Goal: Check status: Check status

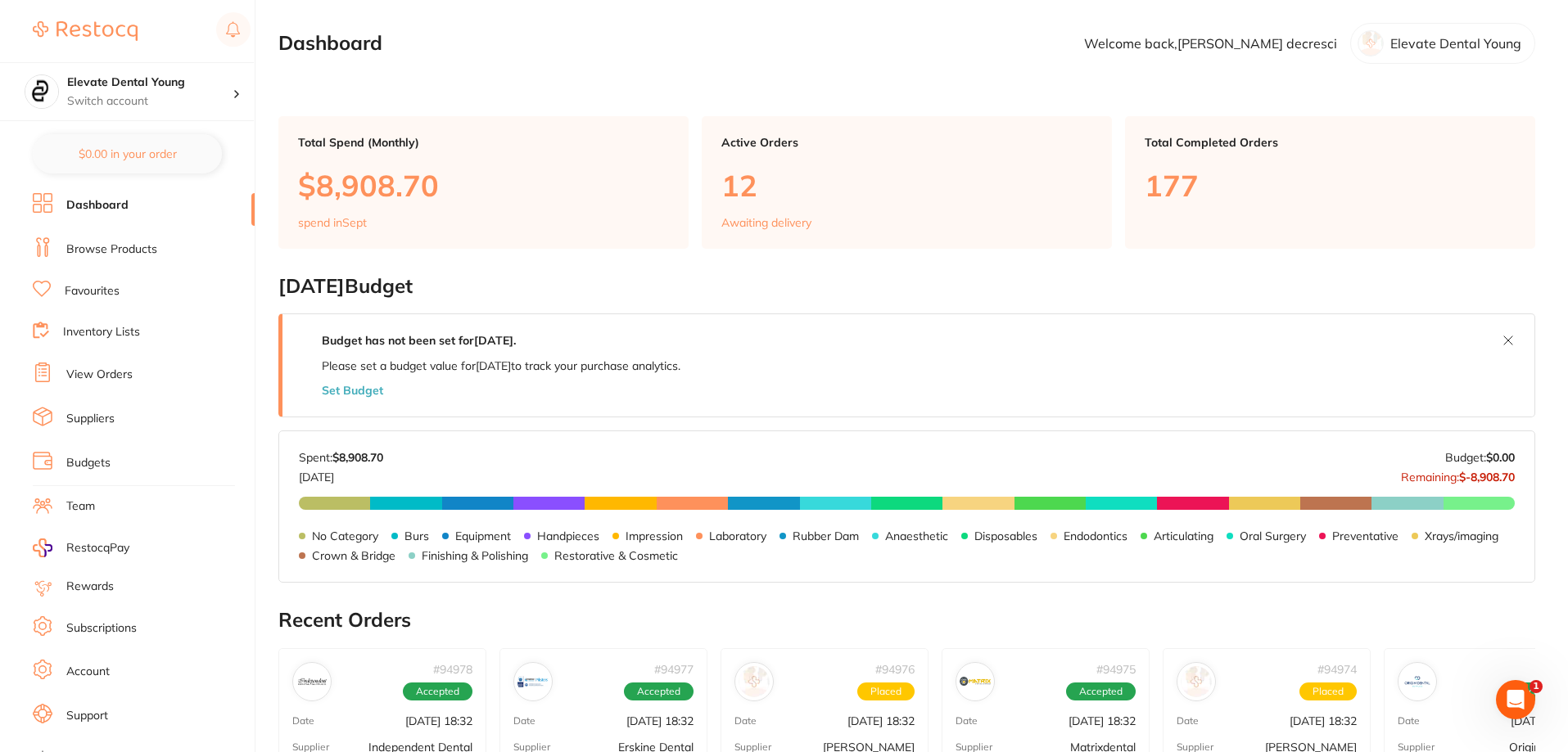
click at [127, 376] on link "View Orders" at bounding box center [99, 375] width 66 height 16
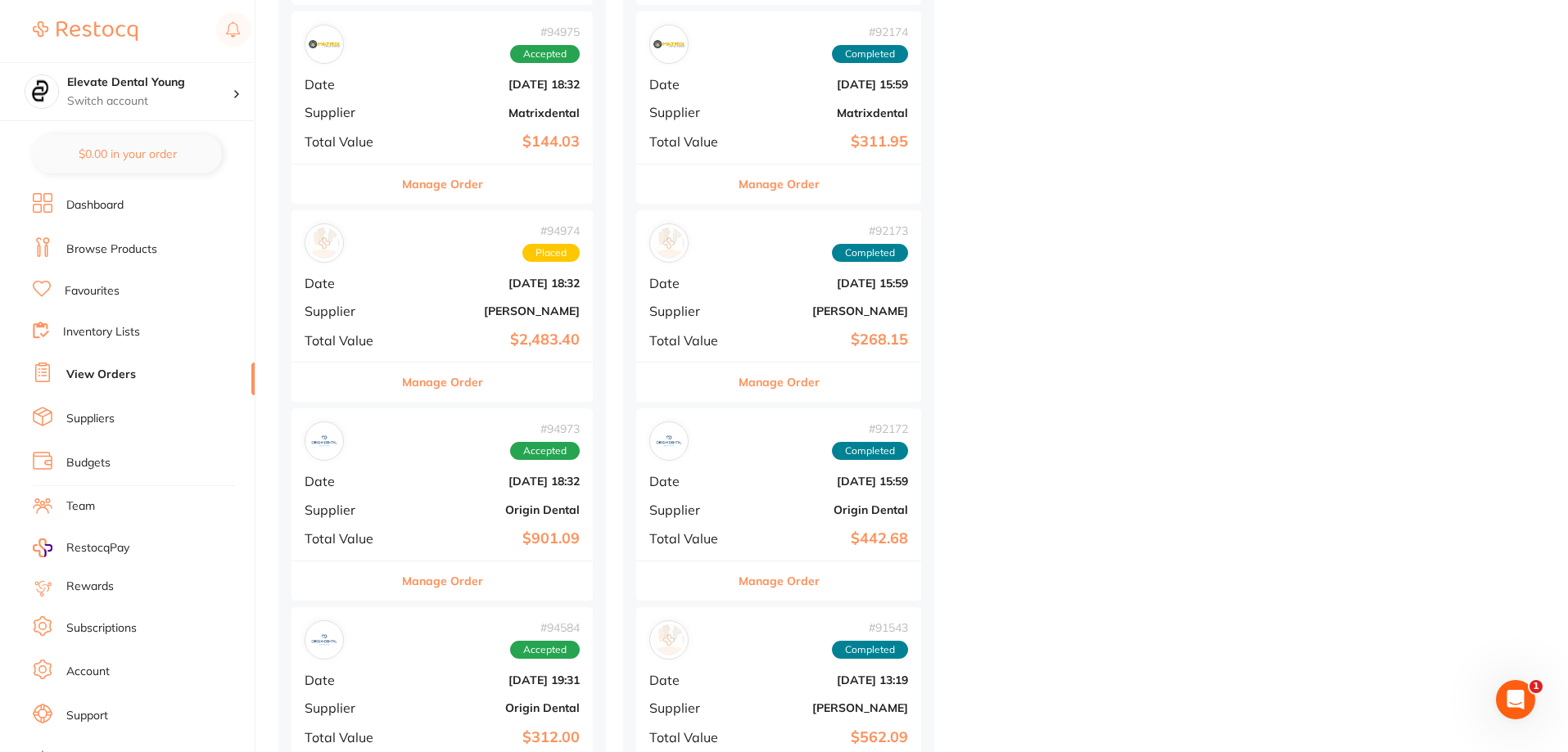
scroll to position [819, 0]
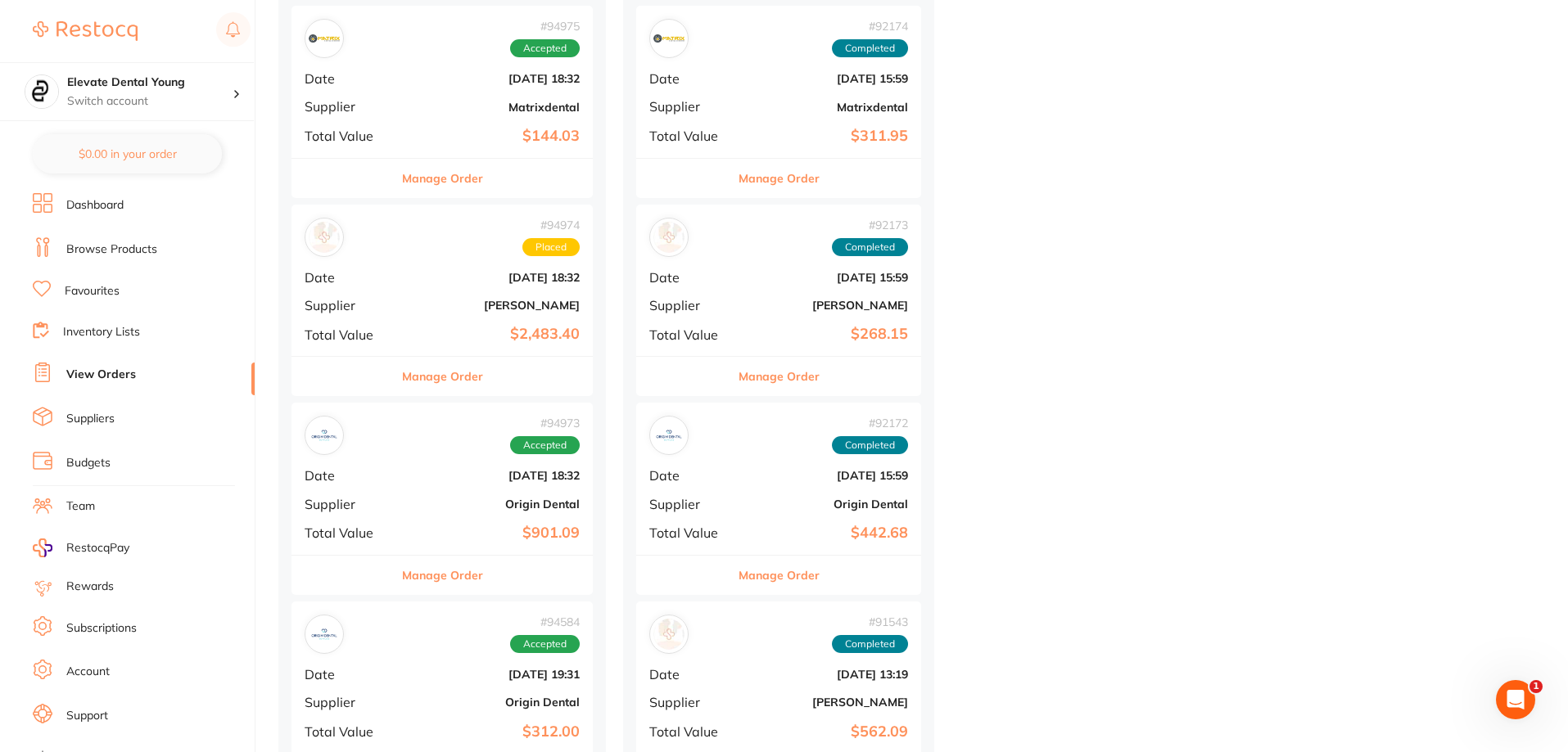
click at [471, 511] on div "# 94973 Accepted Date [DATE] 18:32 Supplier Origin Dental Total Value $901.09" at bounding box center [442, 479] width 302 height 152
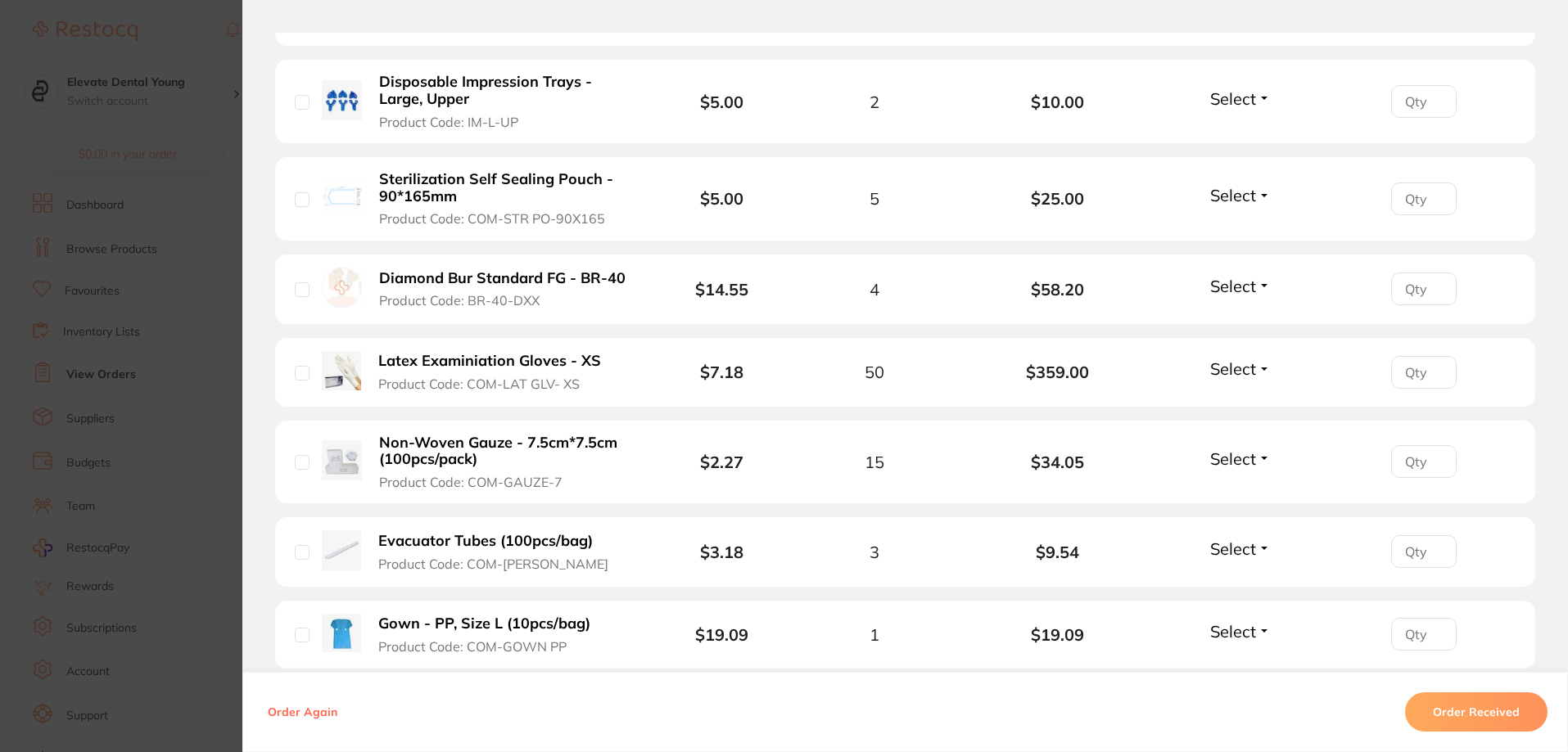
scroll to position [983, 0]
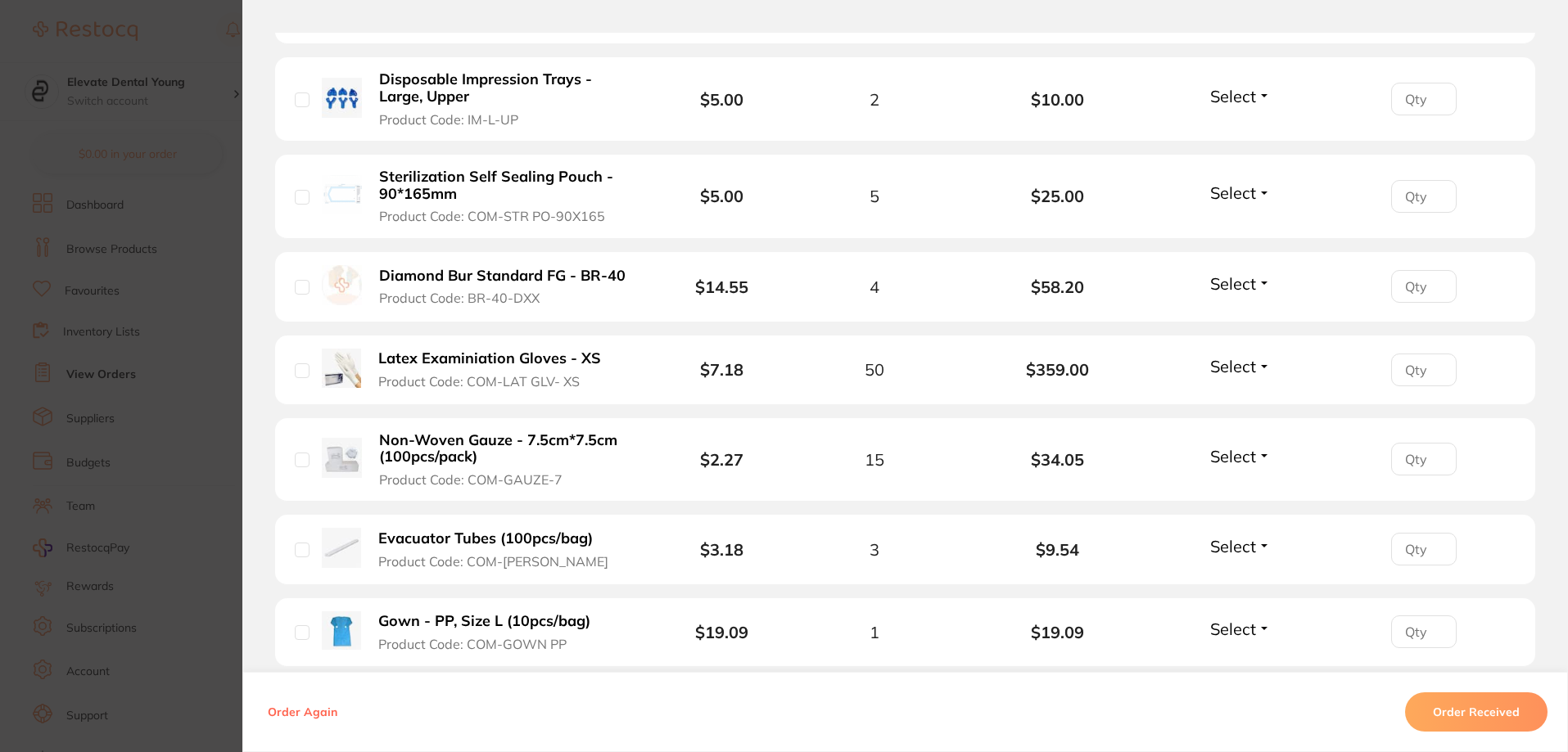
click at [191, 11] on section "Order ID: Restocq- 94973 Order Information Accepted Order Order Date [DATE] 18:…" at bounding box center [784, 376] width 1568 height 752
